Goal: Answer question/provide support

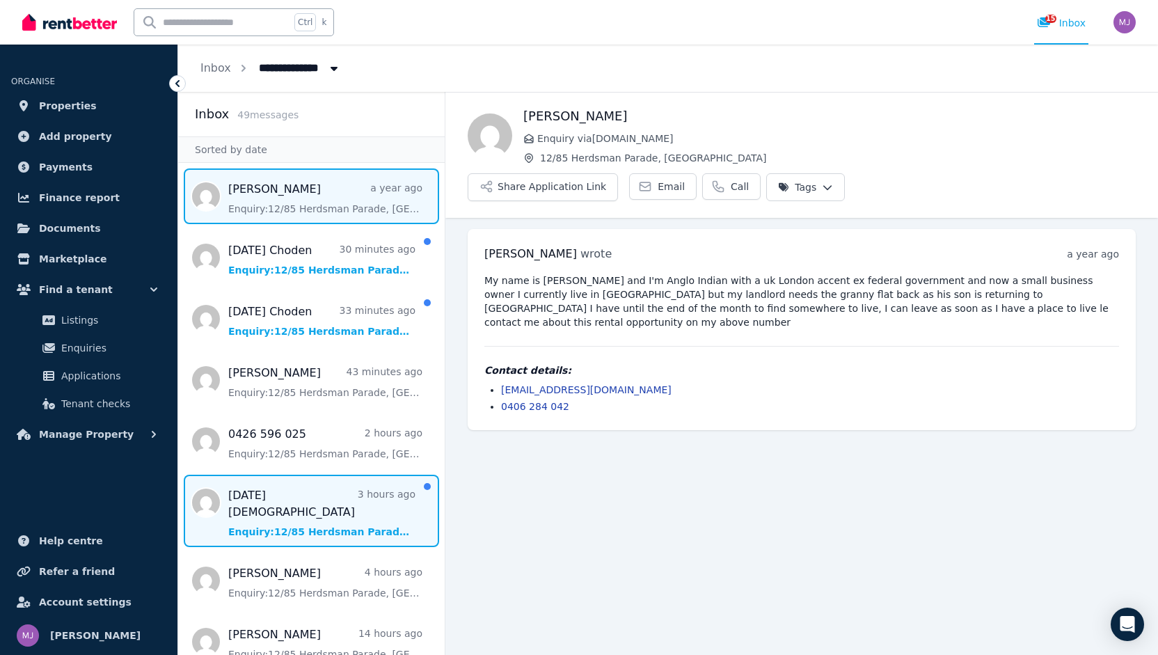
click at [334, 507] on span "Message list" at bounding box center [311, 511] width 267 height 72
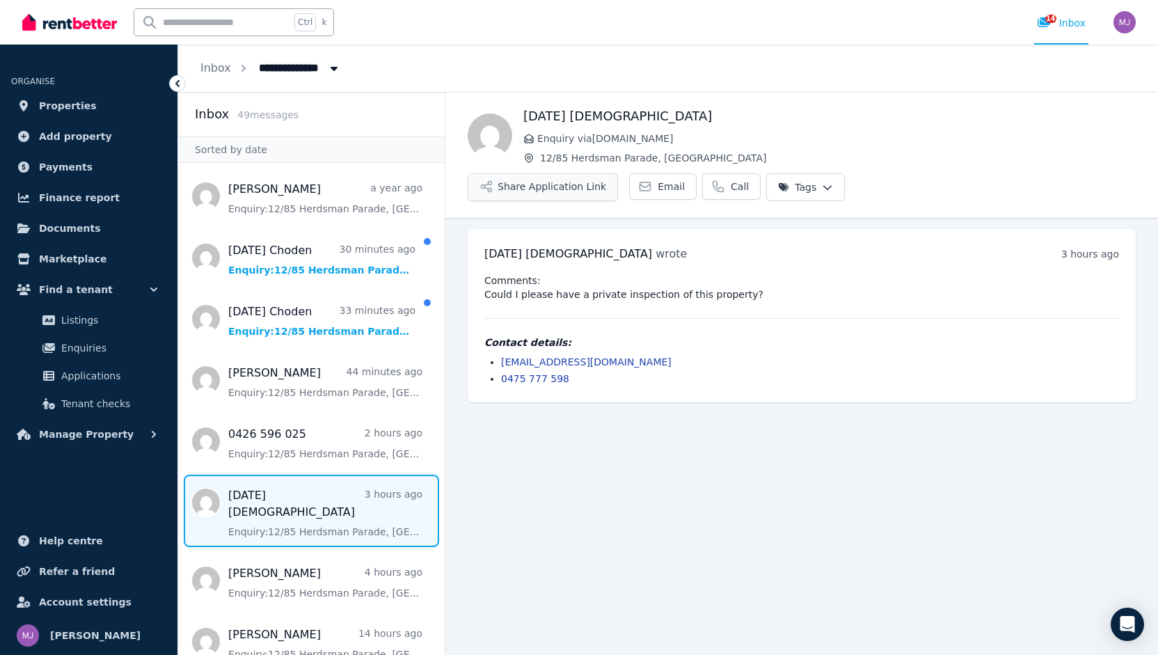
click at [618, 173] on button "Share Application Link" at bounding box center [543, 187] width 150 height 28
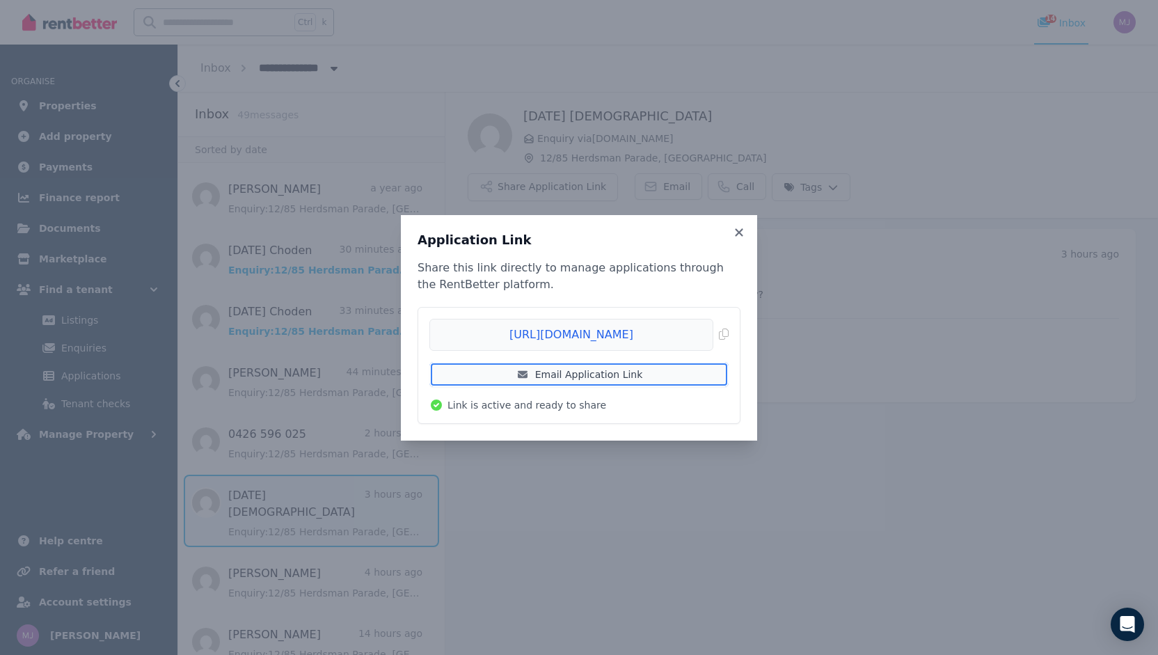
click at [635, 374] on link "Email Application Link" at bounding box center [578, 374] width 299 height 25
click at [740, 228] on icon at bounding box center [739, 232] width 14 height 13
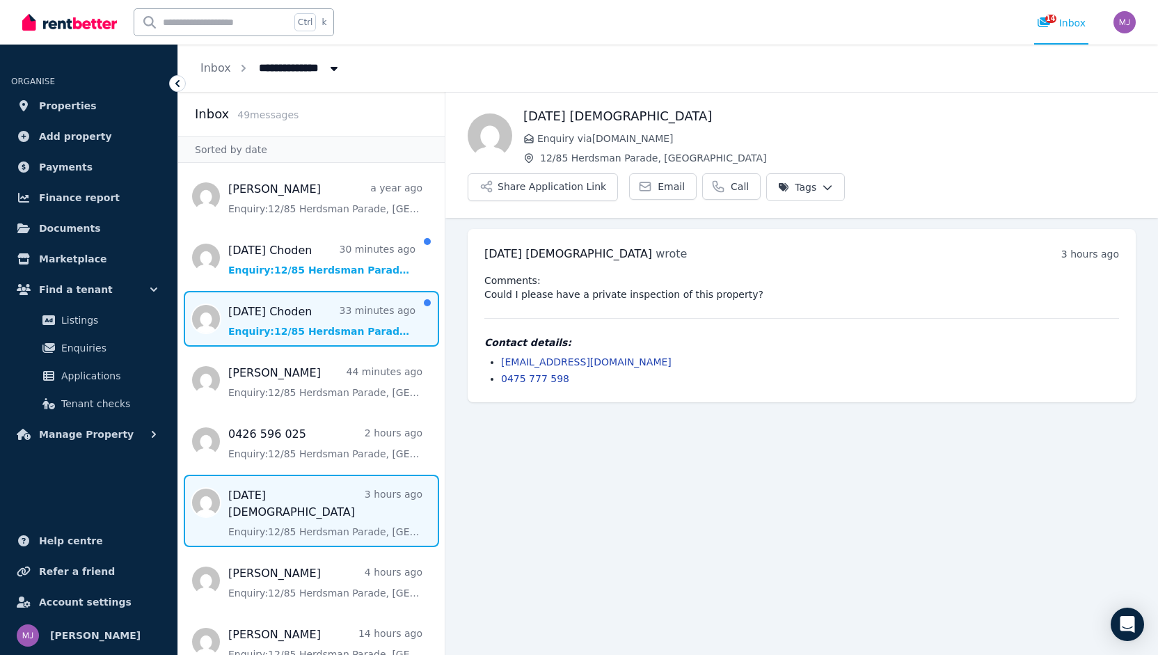
click at [335, 338] on span "Message list" at bounding box center [311, 319] width 267 height 56
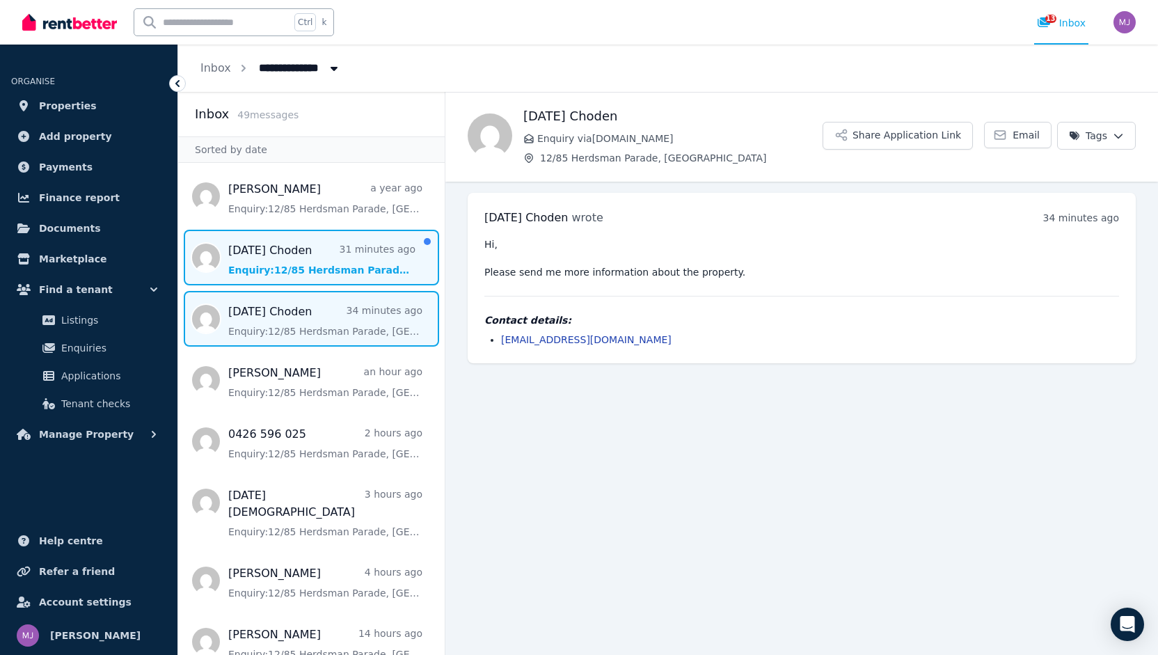
click at [302, 269] on span "Message list" at bounding box center [311, 258] width 267 height 56
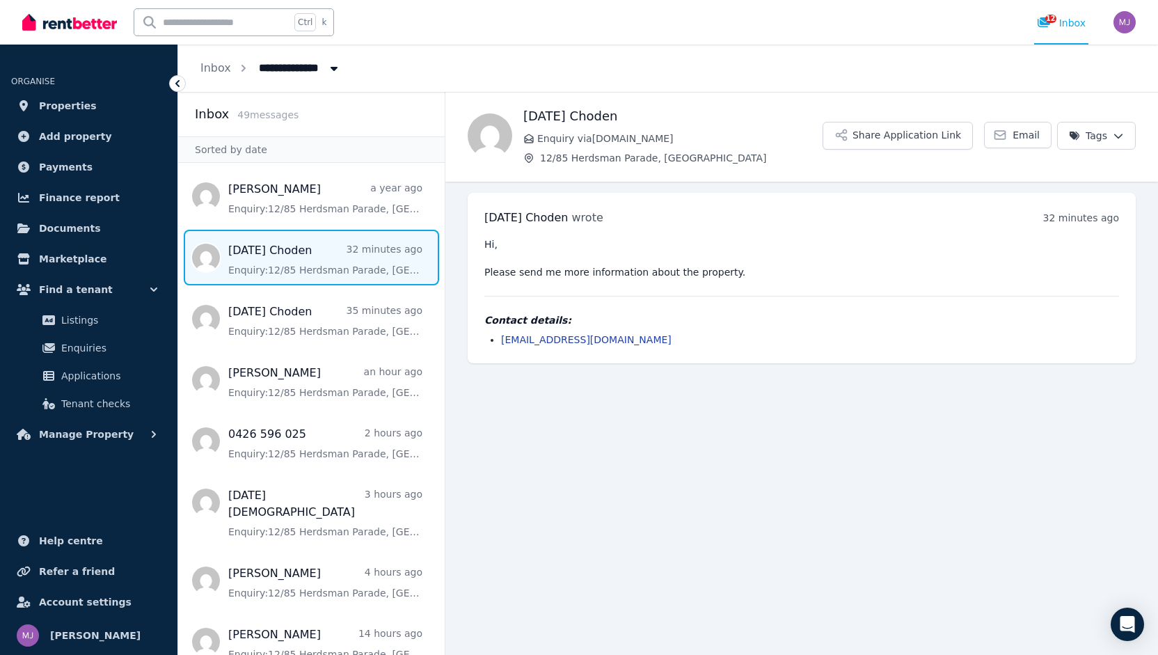
click at [740, 473] on main "Back [DATE] Choden Enquiry via [DOMAIN_NAME] [STREET_ADDRESS] Share Application…" at bounding box center [801, 373] width 713 height 563
click at [62, 100] on span "Properties" at bounding box center [68, 105] width 58 height 17
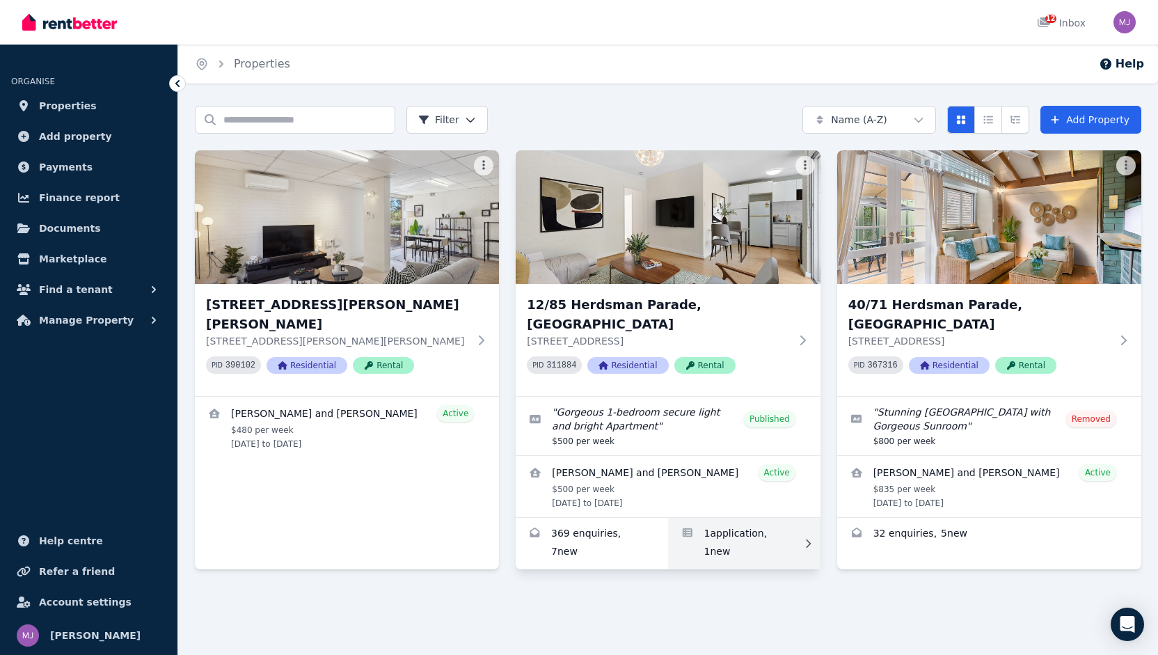
click at [740, 518] on link "Applications for 12/85 Herdsman Parade, Wembley" at bounding box center [744, 543] width 152 height 51
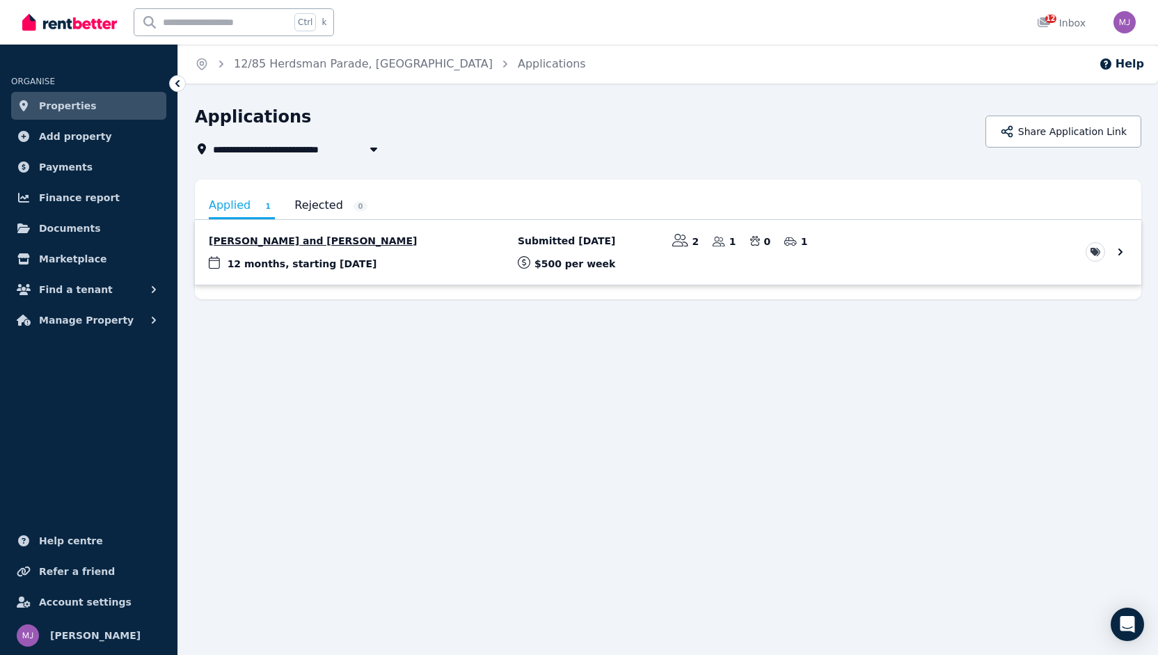
click at [270, 267] on link "View application: Mauricio Romero and Angie Gracia santos" at bounding box center [668, 252] width 946 height 65
